Goal: Transaction & Acquisition: Purchase product/service

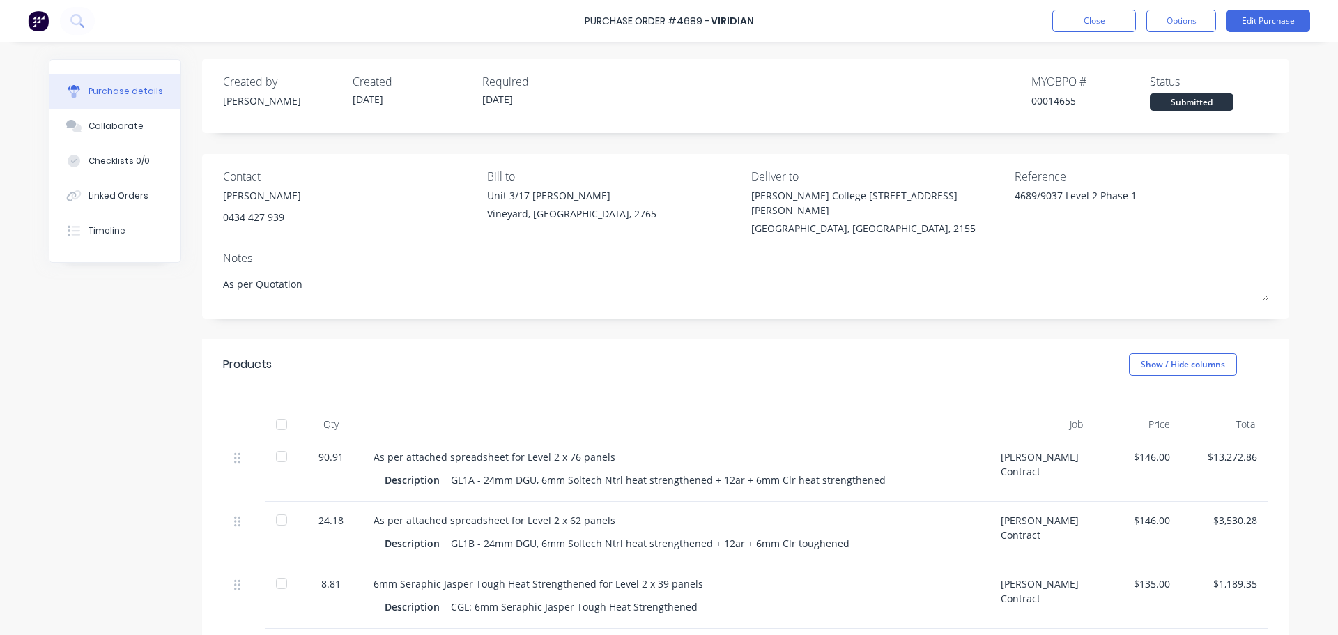
scroll to position [243, 0]
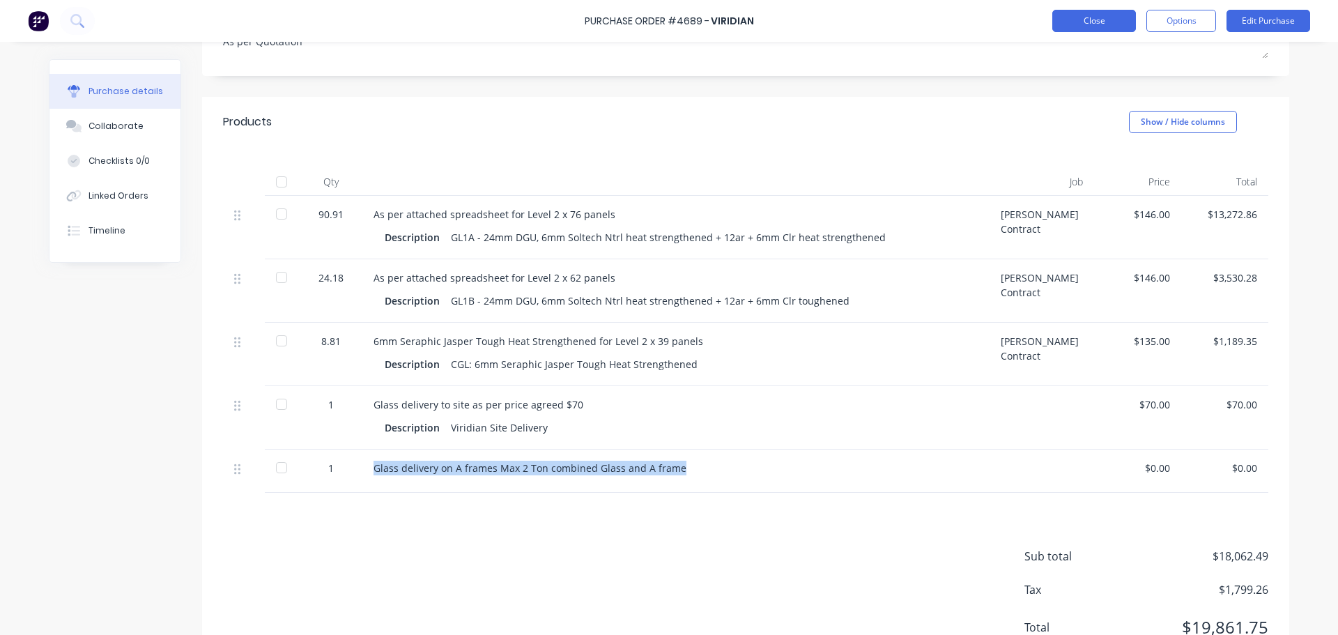
click at [1090, 18] on button "Close" at bounding box center [1095, 21] width 84 height 22
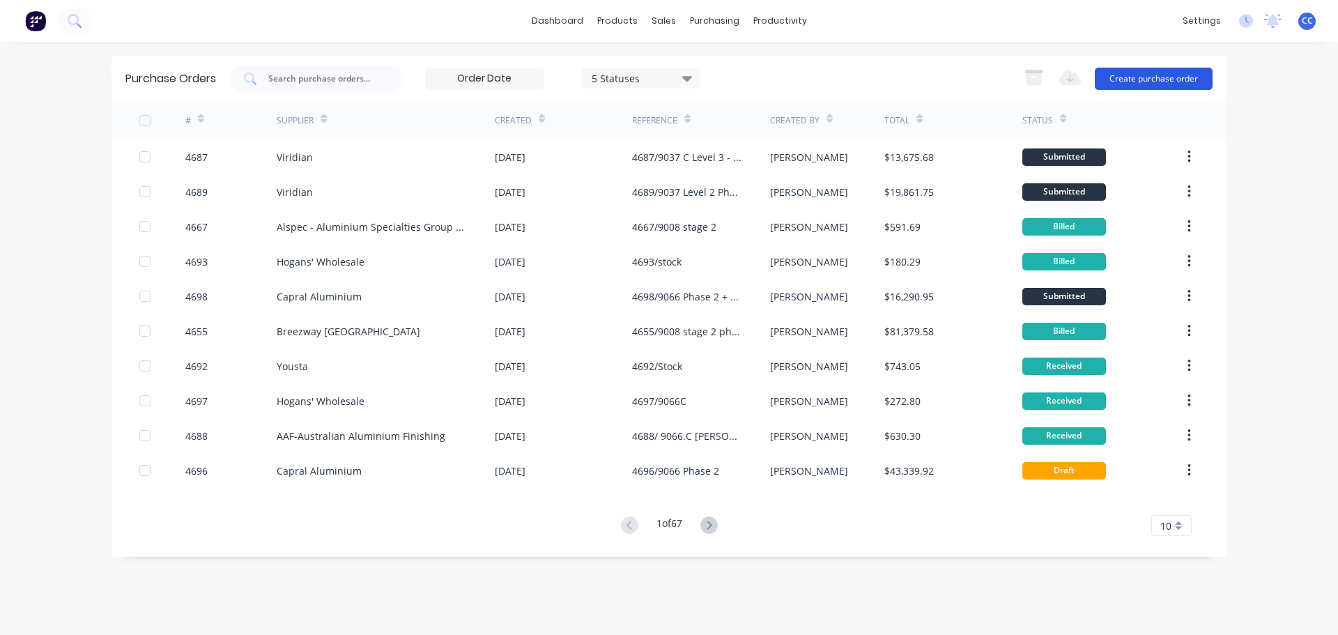
click at [1135, 76] on button "Create purchase order" at bounding box center [1154, 79] width 118 height 22
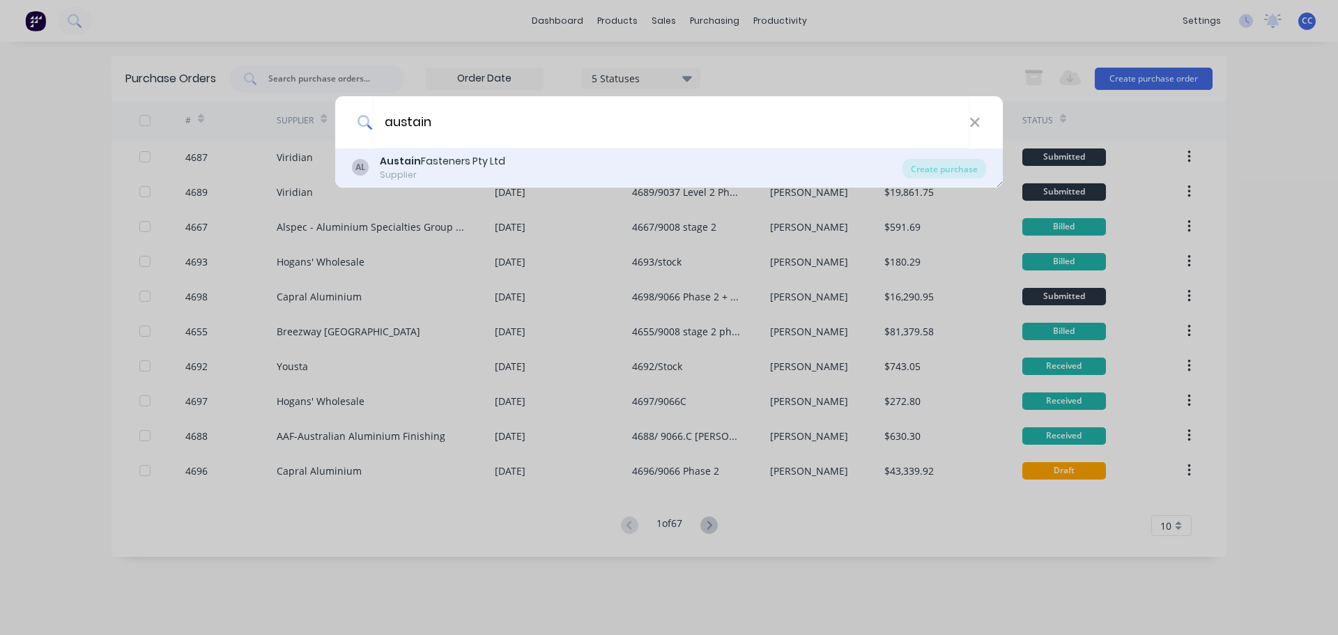
type input "austain"
click at [426, 162] on div "Austain Fasteners Pty Ltd" at bounding box center [442, 161] width 125 height 15
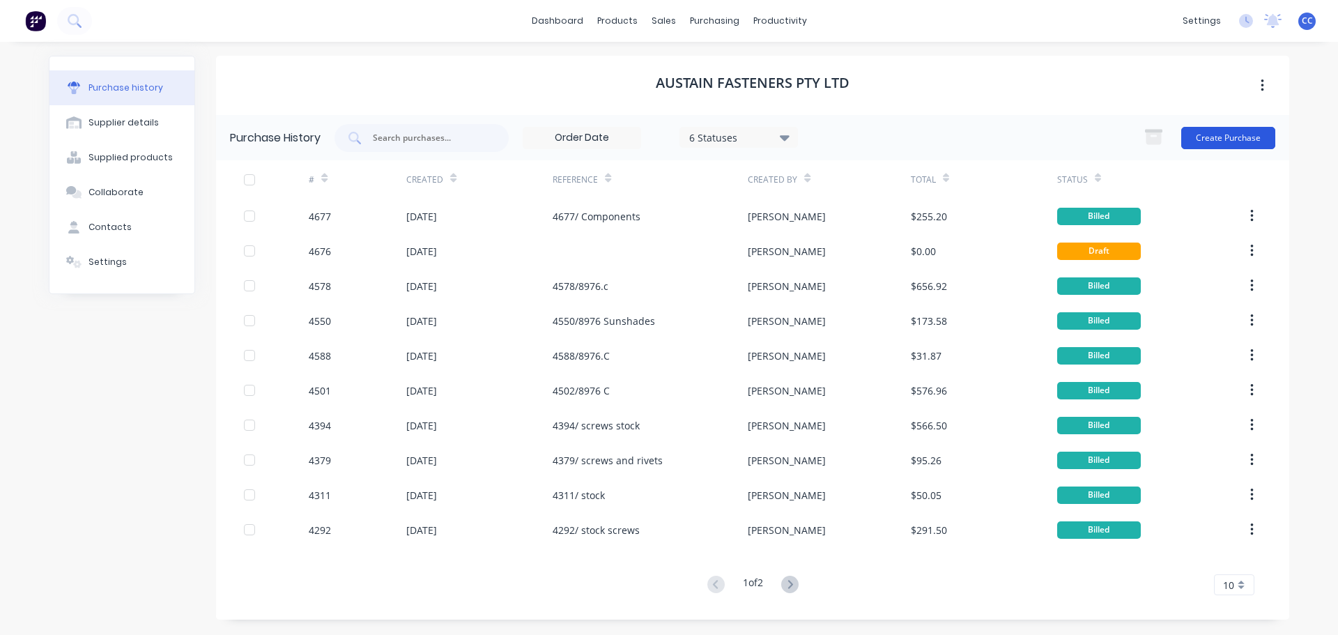
click at [1216, 137] on button "Create Purchase" at bounding box center [1228, 138] width 94 height 22
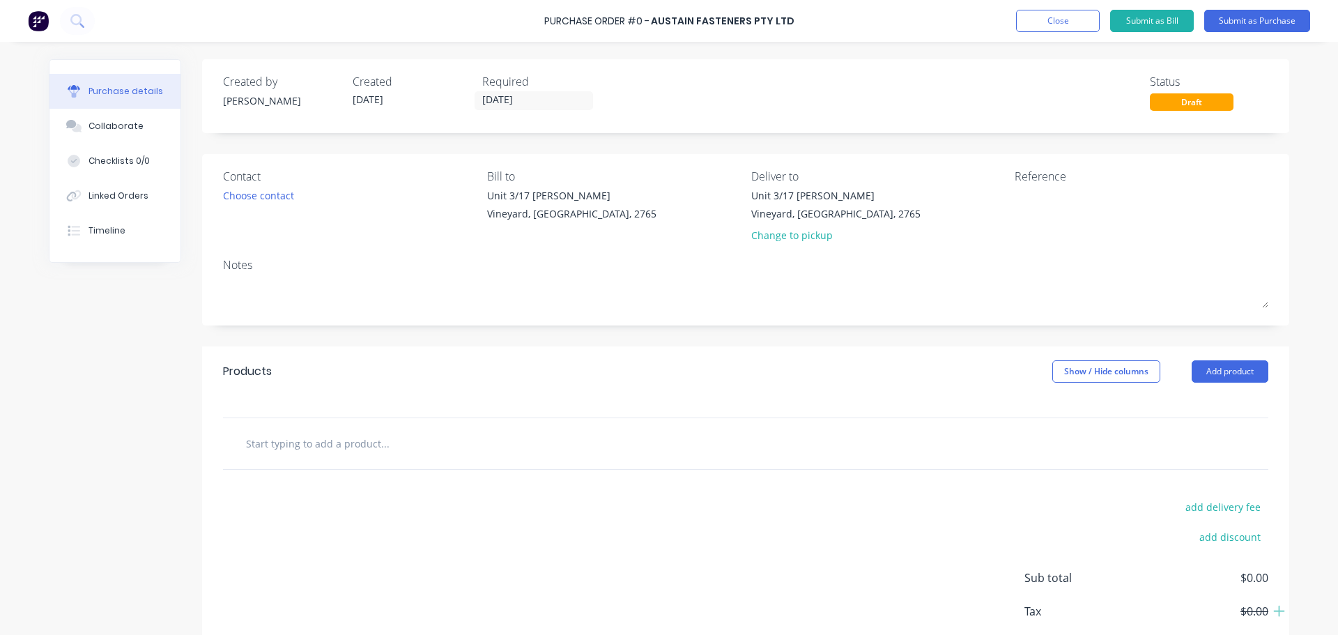
scroll to position [78, 0]
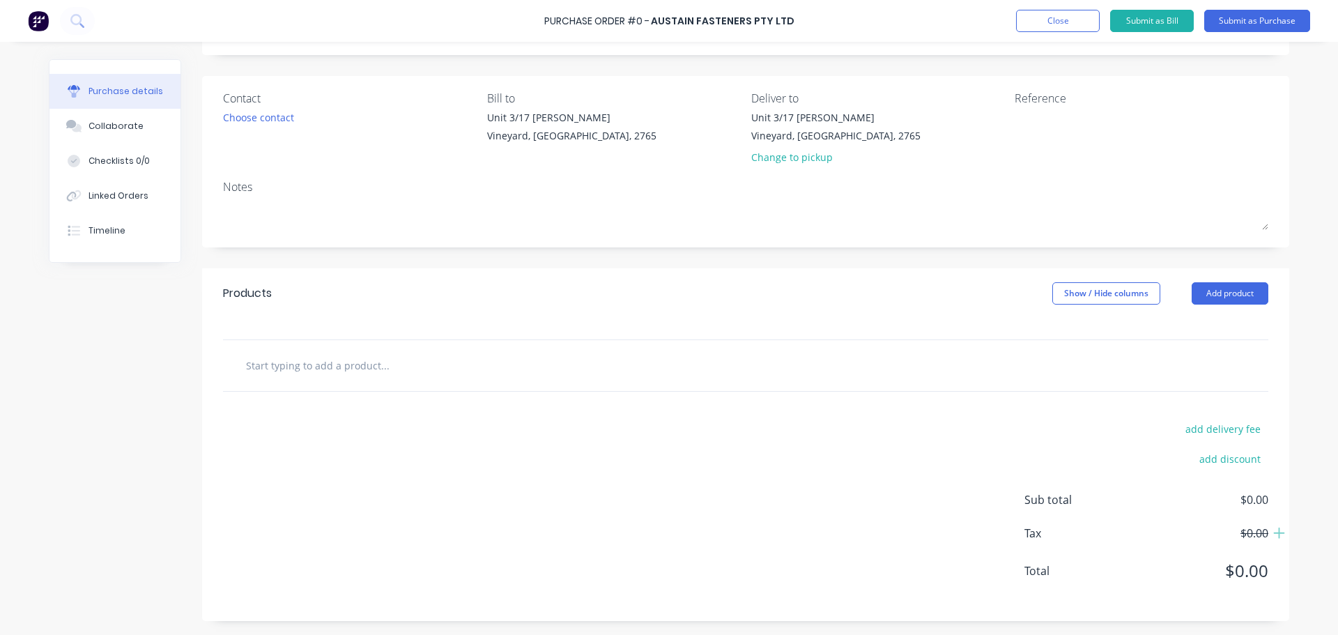
click at [312, 358] on input "text" at bounding box center [384, 365] width 279 height 28
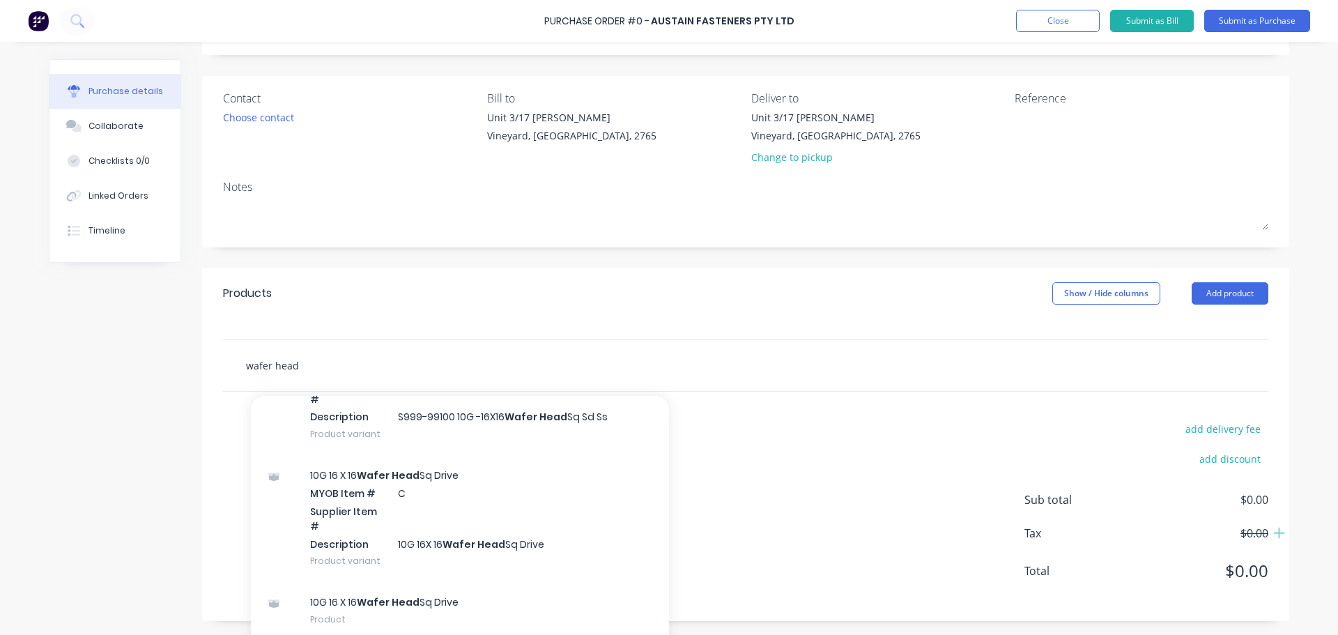
scroll to position [128, 0]
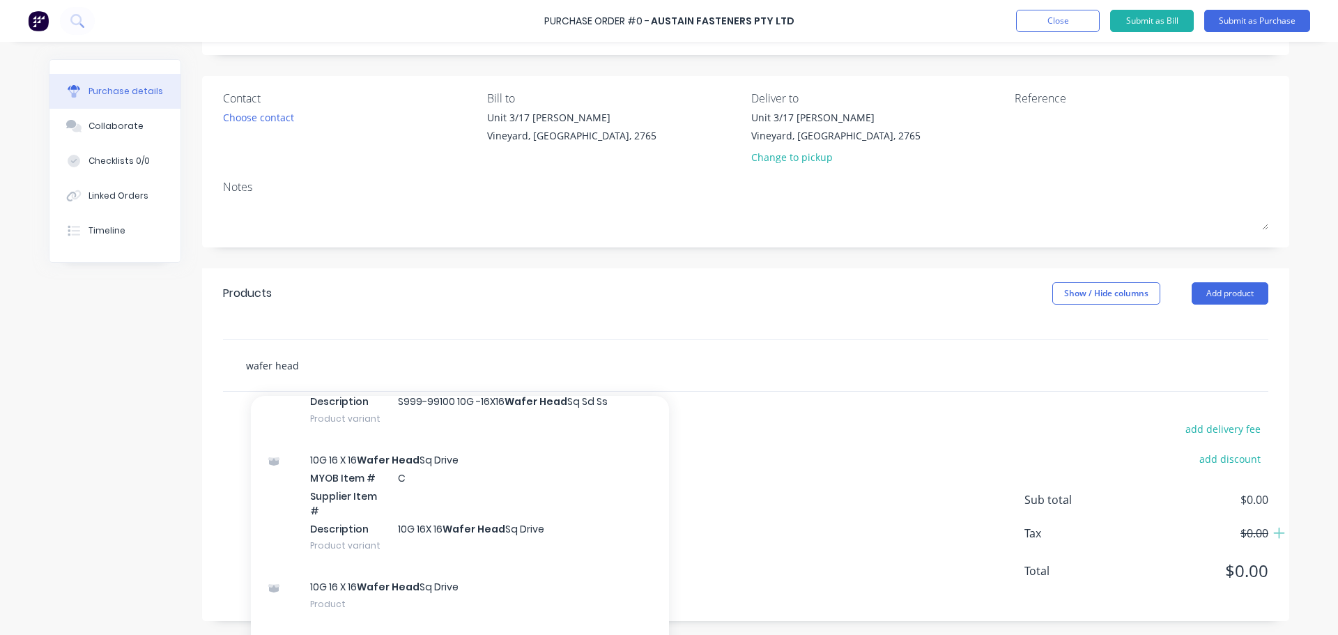
type input "wafer head"
